Goal: Check status: Check status

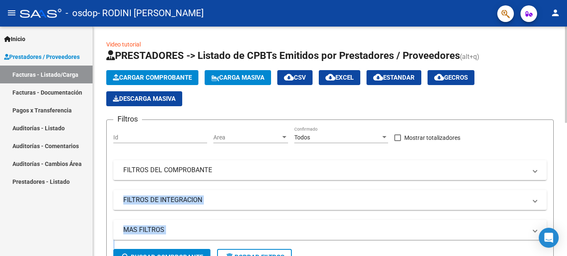
drag, startPoint x: 564, startPoint y: 191, endPoint x: 567, endPoint y: 208, distance: 16.4
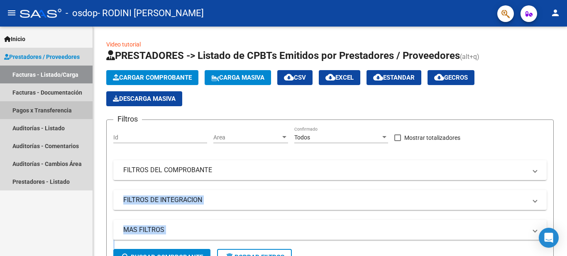
click at [67, 107] on link "Pagos x Transferencia" at bounding box center [46, 110] width 93 height 18
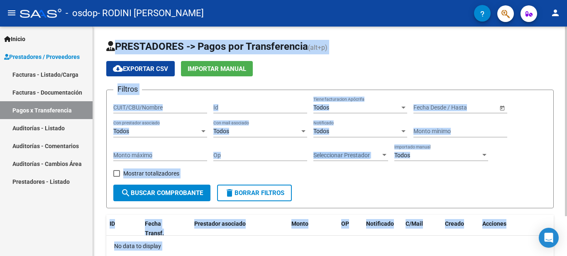
click at [520, 59] on app-list-header "PRESTADORES -> Pagos por Transferencia (alt+p) cloud_download Exportar CSV Impo…" at bounding box center [330, 124] width 448 height 169
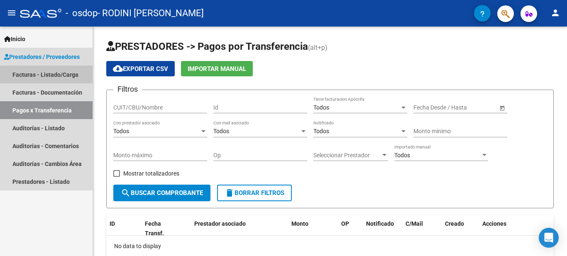
click at [32, 71] on link "Facturas - Listado/Carga" at bounding box center [46, 75] width 93 height 18
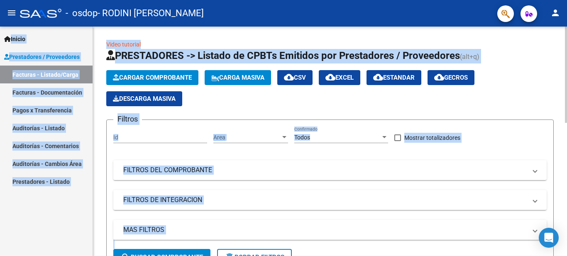
drag, startPoint x: 567, startPoint y: 25, endPoint x: 567, endPoint y: 121, distance: 96.4
click at [567, 110] on div "menu - osdop - RODINI [PERSON_NAME] person Inicio Instructivos Contacto OS Pres…" at bounding box center [283, 128] width 567 height 256
click at [196, 250] on button "search Buscar Comprobante" at bounding box center [161, 257] width 97 height 17
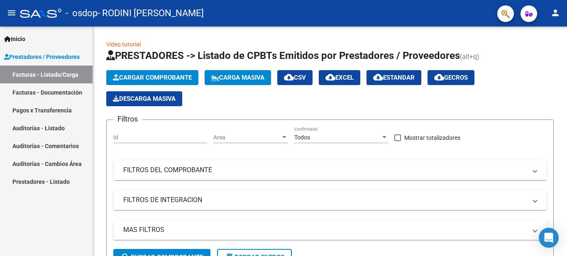
click at [42, 127] on link "Auditorías - Listado" at bounding box center [46, 128] width 93 height 18
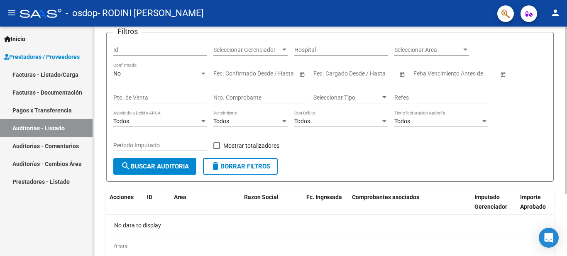
scroll to position [85, 0]
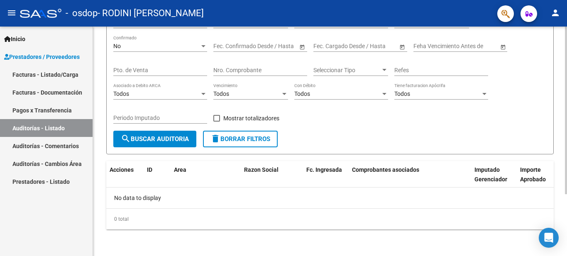
click at [567, 156] on div at bounding box center [566, 172] width 2 height 168
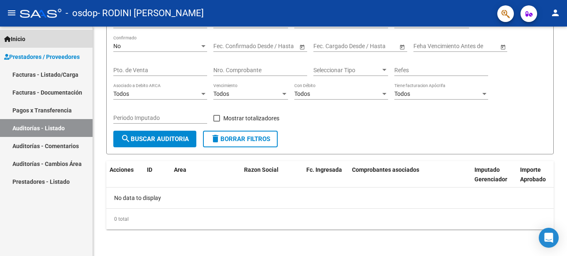
click at [16, 37] on span "Inicio" at bounding box center [14, 38] width 21 height 9
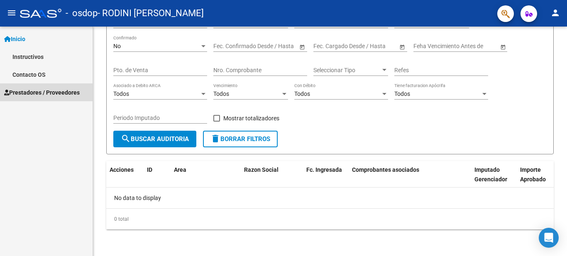
click at [29, 93] on span "Prestadores / Proveedores" at bounding box center [42, 92] width 76 height 9
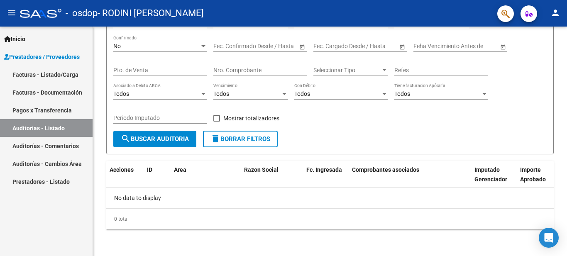
click at [49, 111] on link "Pagos x Transferencia" at bounding box center [46, 110] width 93 height 18
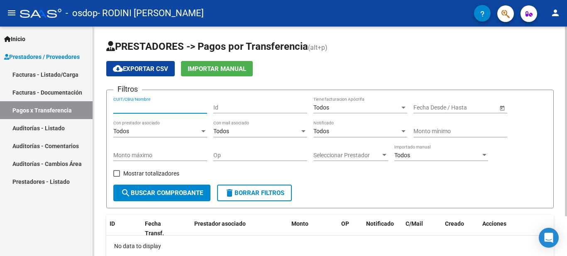
click at [171, 105] on input "CUIT/CBU/Nombre" at bounding box center [160, 107] width 94 height 7
click at [117, 172] on span at bounding box center [116, 173] width 7 height 7
click at [117, 177] on input "Mostrar totalizadores" at bounding box center [116, 177] width 0 height 0
checkbox input "true"
click at [161, 108] on input "CUIT/CBU/Nombre" at bounding box center [160, 107] width 94 height 7
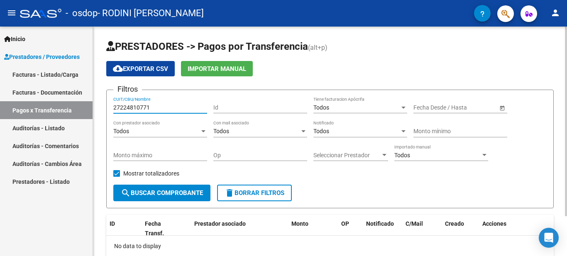
type input "27224810771"
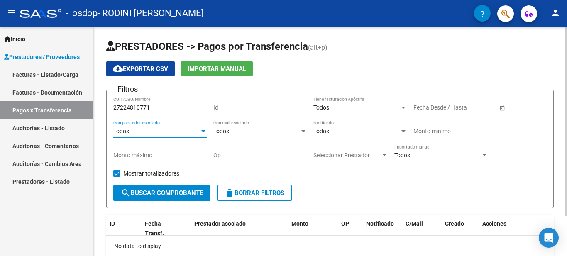
click at [198, 128] on div "Todos" at bounding box center [156, 131] width 86 height 7
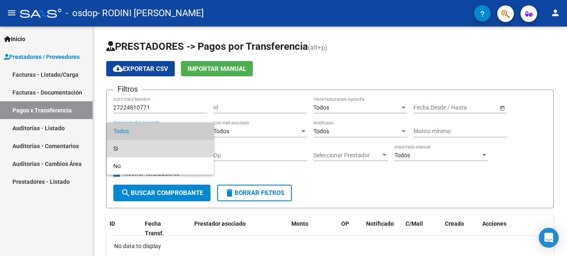
click at [177, 151] on span "Si" at bounding box center [160, 148] width 94 height 17
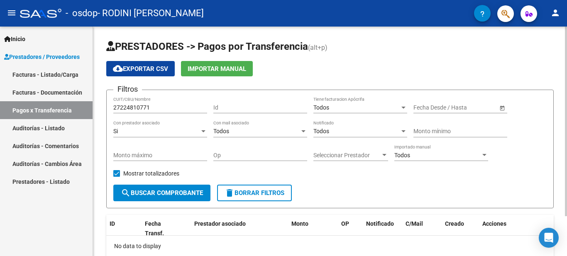
click at [237, 135] on div "Todos Con mail asociado" at bounding box center [260, 129] width 94 height 17
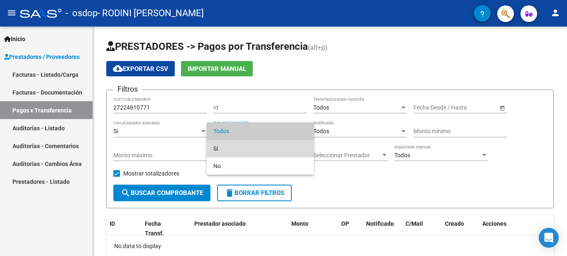
click at [228, 145] on span "Si" at bounding box center [260, 148] width 94 height 17
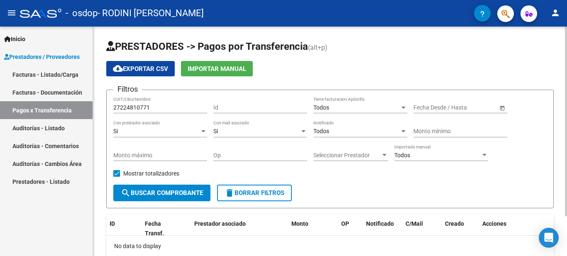
click at [500, 108] on span "Open calendar" at bounding box center [503, 108] width 20 height 20
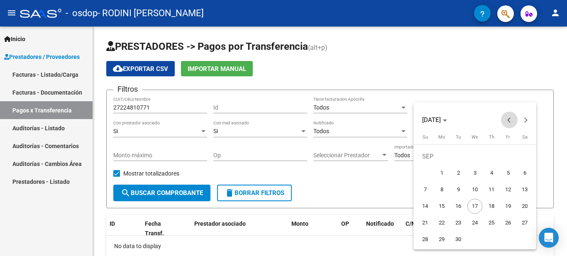
click at [510, 119] on button "Previous month" at bounding box center [509, 120] width 17 height 17
click at [506, 120] on span "Previous month" at bounding box center [509, 120] width 17 height 17
click at [459, 168] on span "1" at bounding box center [458, 173] width 15 height 15
type input "[DATE]"
click at [527, 121] on button "Next month" at bounding box center [526, 120] width 17 height 17
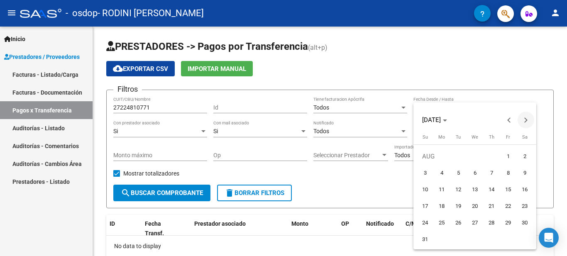
click at [527, 121] on button "Next month" at bounding box center [526, 120] width 17 height 17
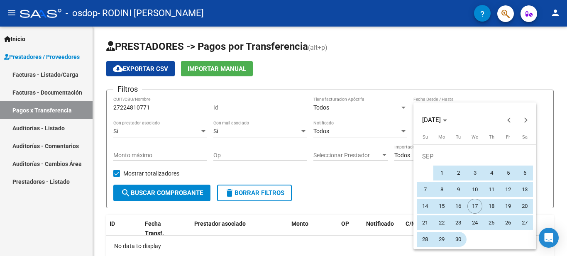
click at [451, 240] on span "30" at bounding box center [458, 239] width 15 height 15
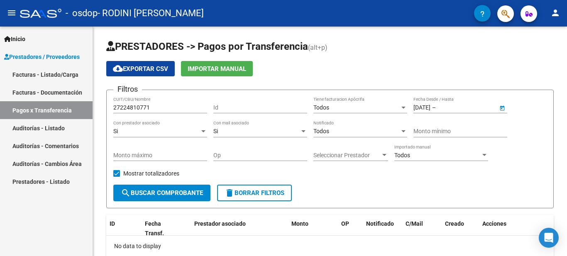
type input "[DATE]"
click at [180, 197] on button "search Buscar Comprobante" at bounding box center [161, 193] width 97 height 17
click at [41, 74] on link "Facturas - Listado/Carga" at bounding box center [46, 75] width 93 height 18
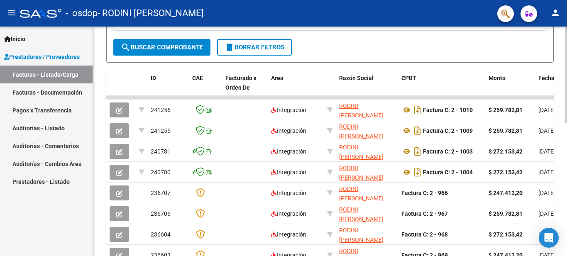
scroll to position [214, 0]
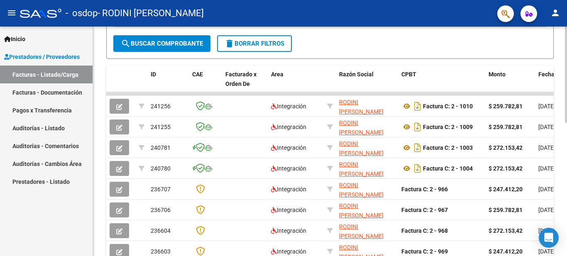
click at [567, 157] on div at bounding box center [566, 166] width 2 height 96
